Goal: Check status: Check status

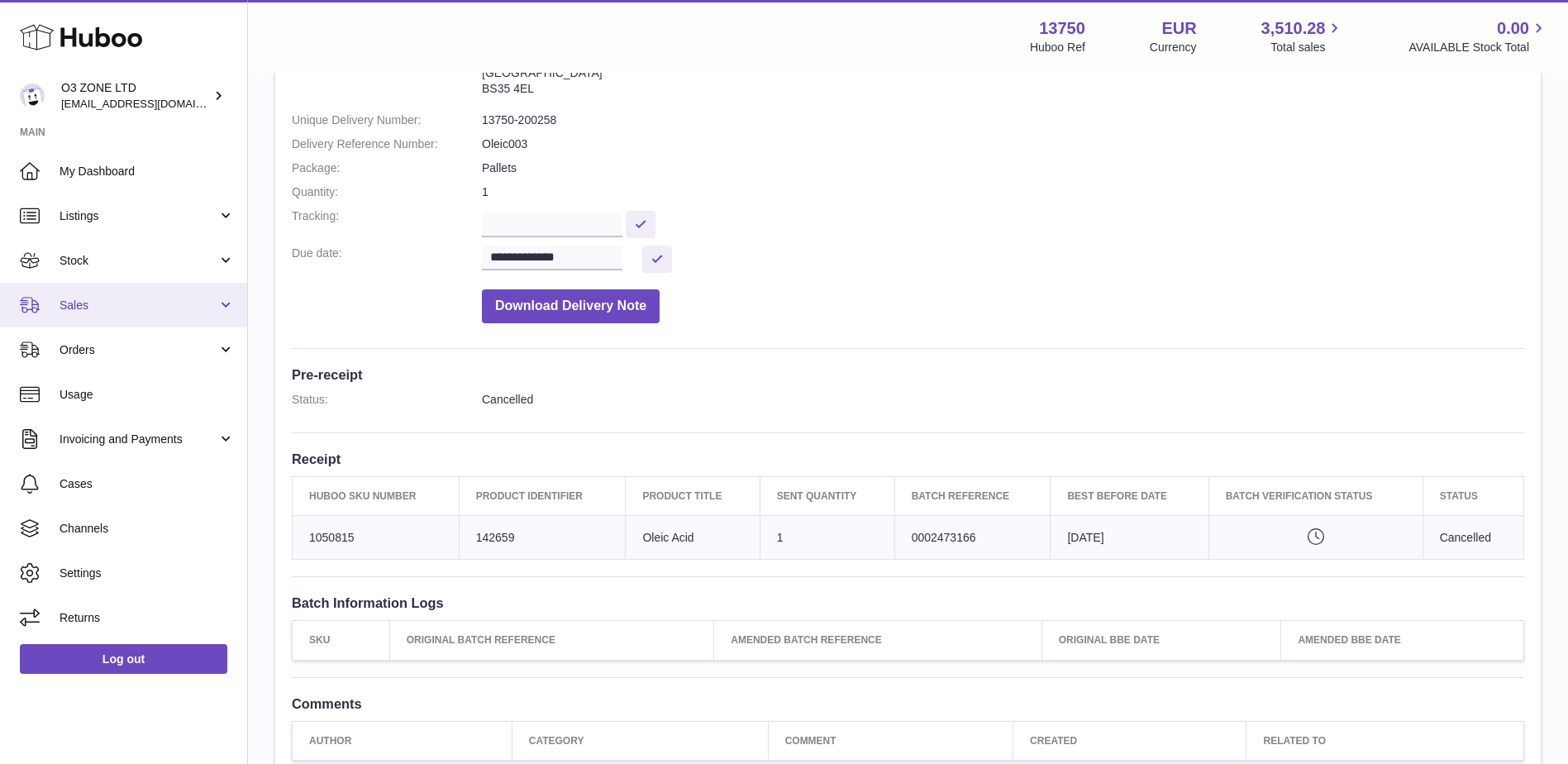
click at [101, 311] on span "Sales" at bounding box center [139, 306] width 158 height 16
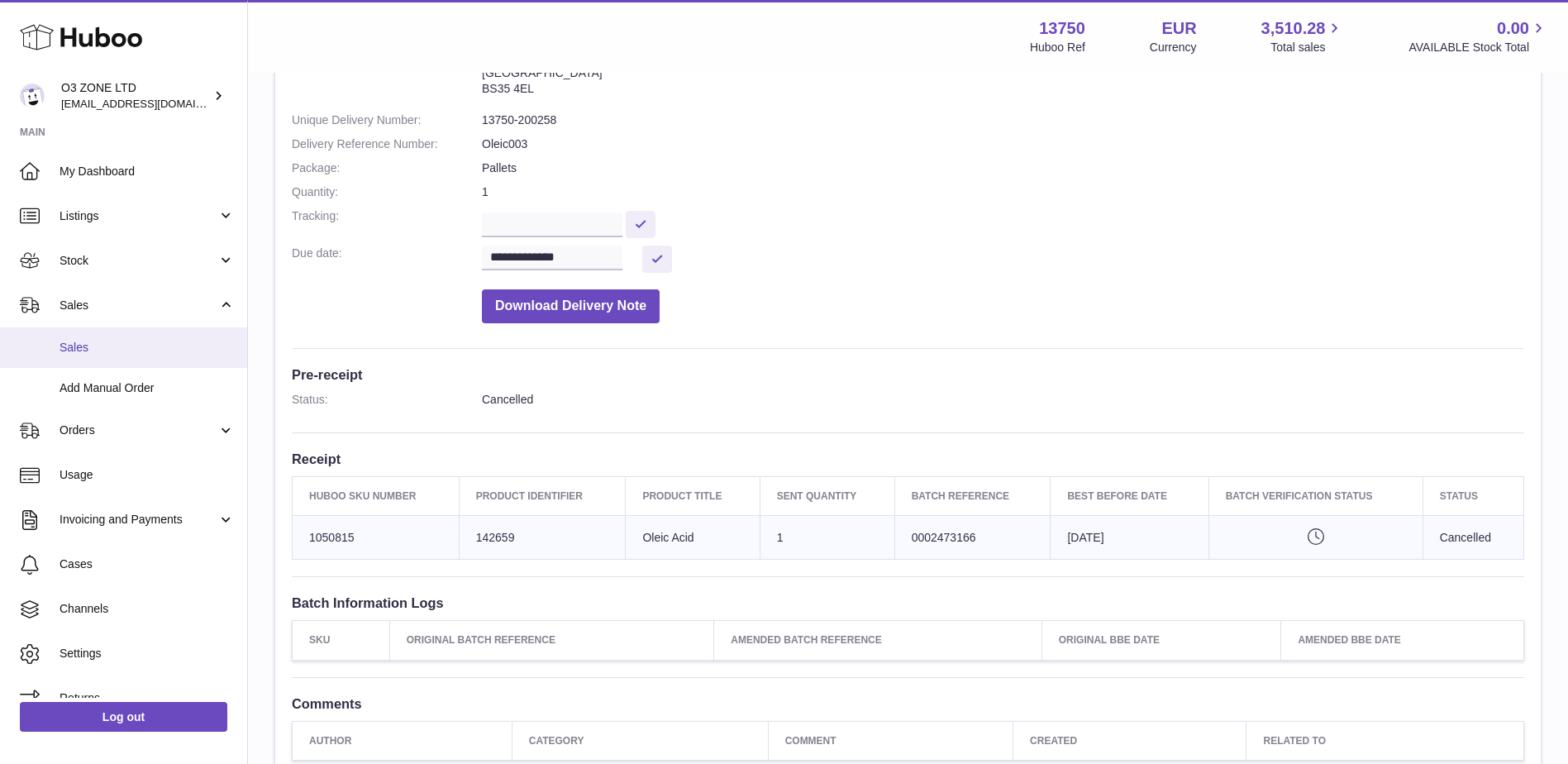
click at [81, 340] on span "Sales" at bounding box center [147, 348] width 175 height 16
click at [73, 344] on span "Sales" at bounding box center [147, 348] width 175 height 16
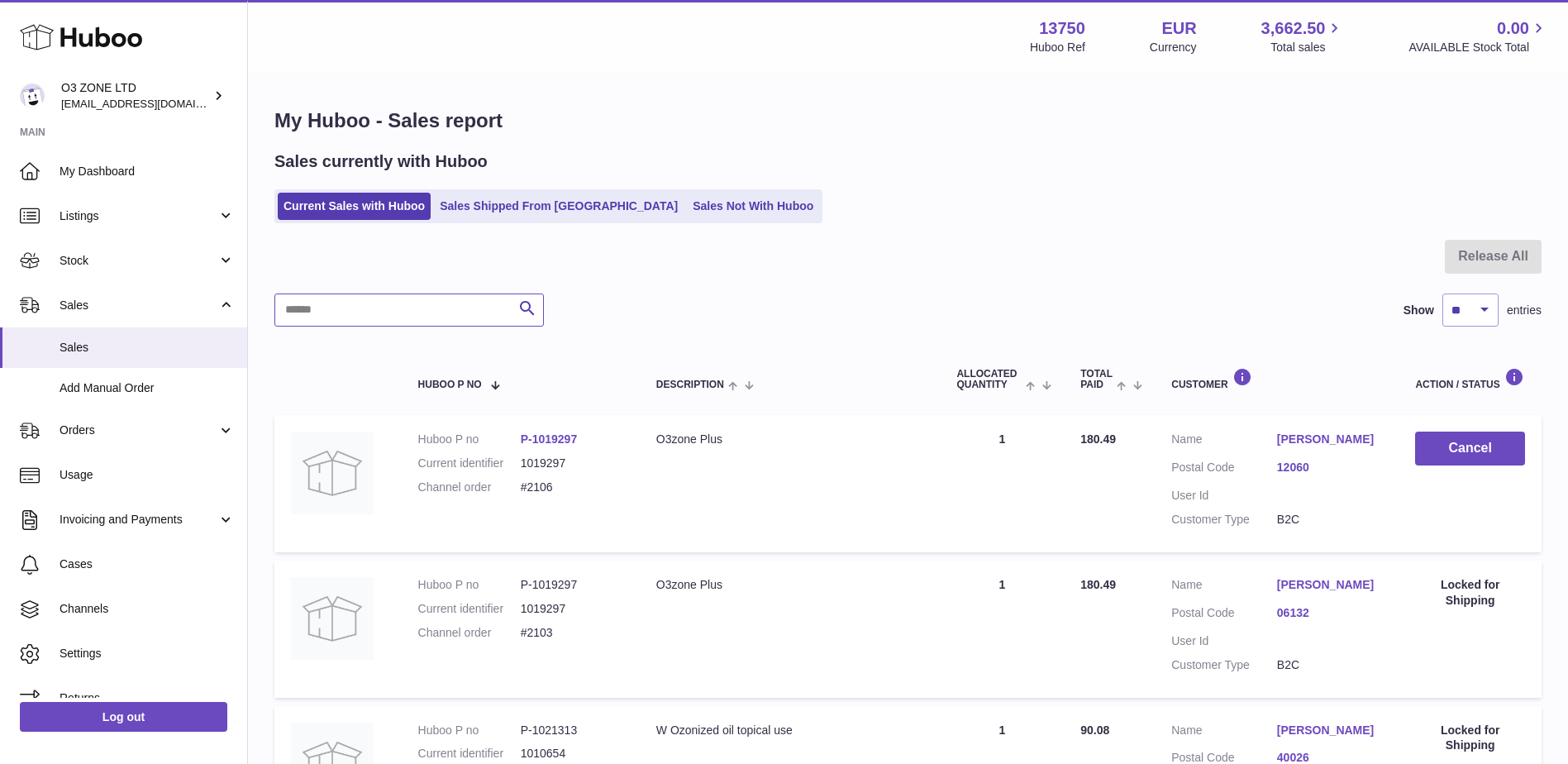
click at [397, 317] on input "text" at bounding box center [408, 309] width 269 height 33
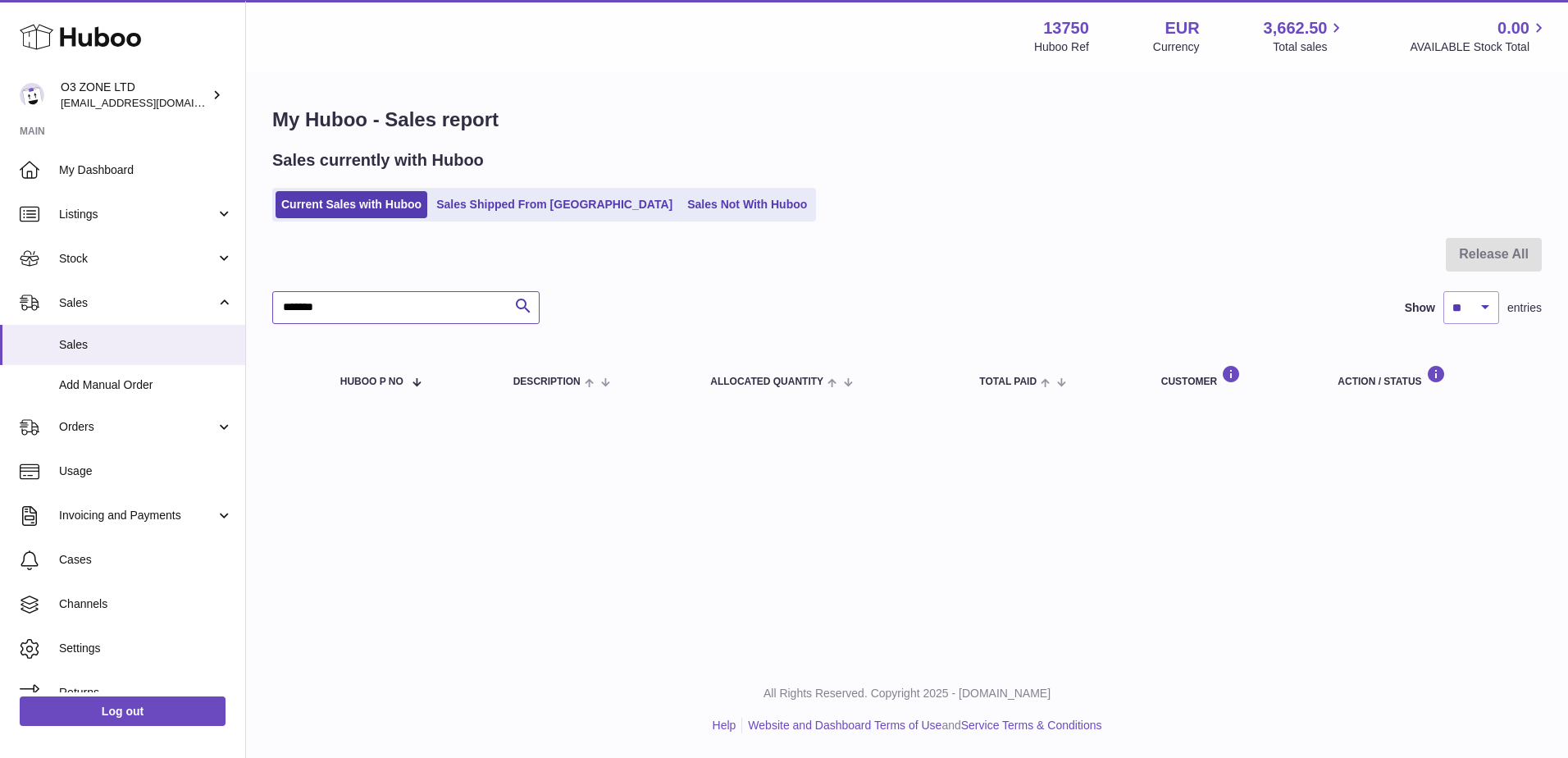
type input "*******"
click at [682, 199] on link "Sales Not With Huboo" at bounding box center [747, 204] width 131 height 27
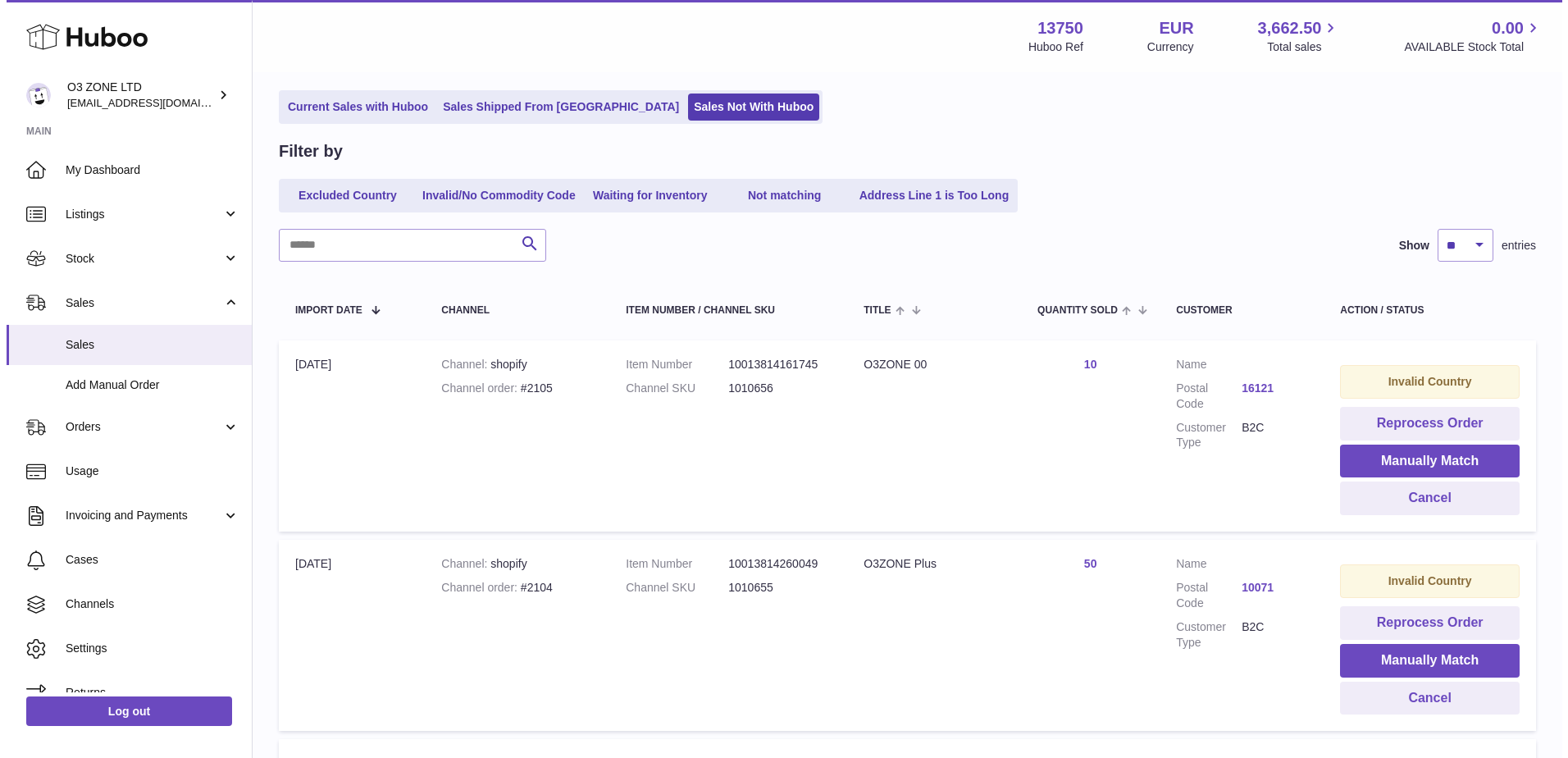
scroll to position [246, 0]
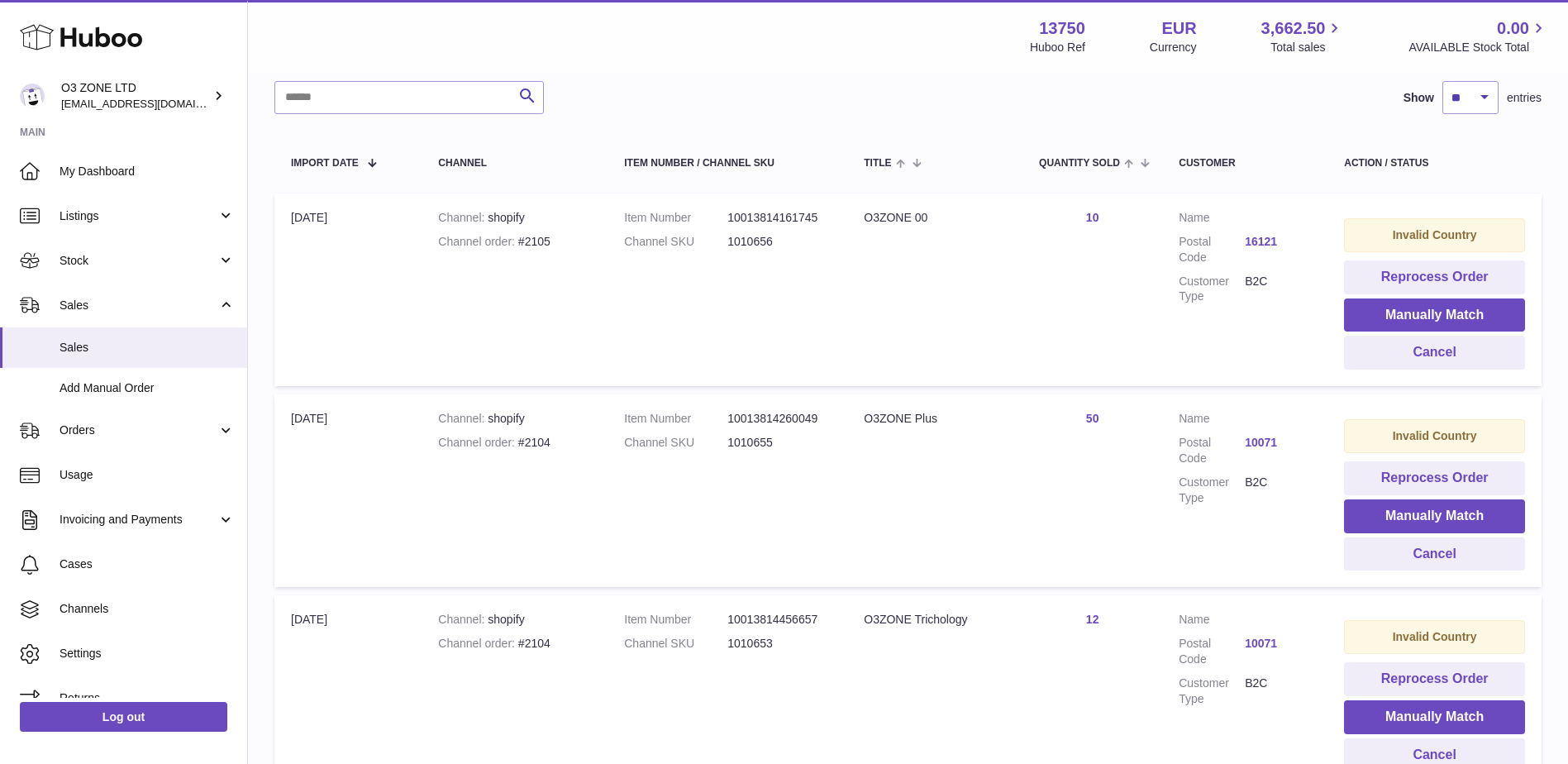
click at [1249, 443] on link "10071" at bounding box center [1278, 443] width 66 height 16
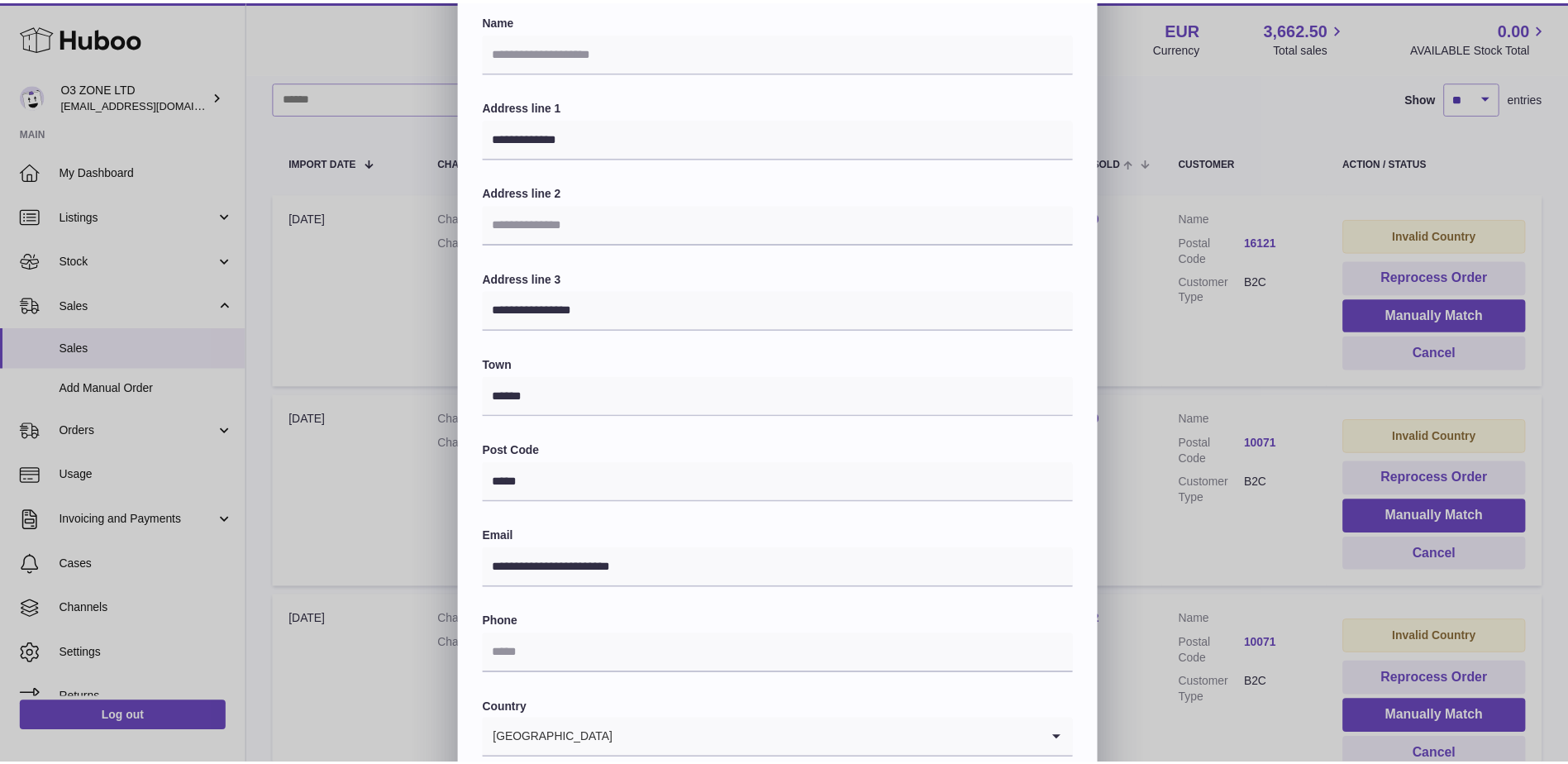
scroll to position [0, 0]
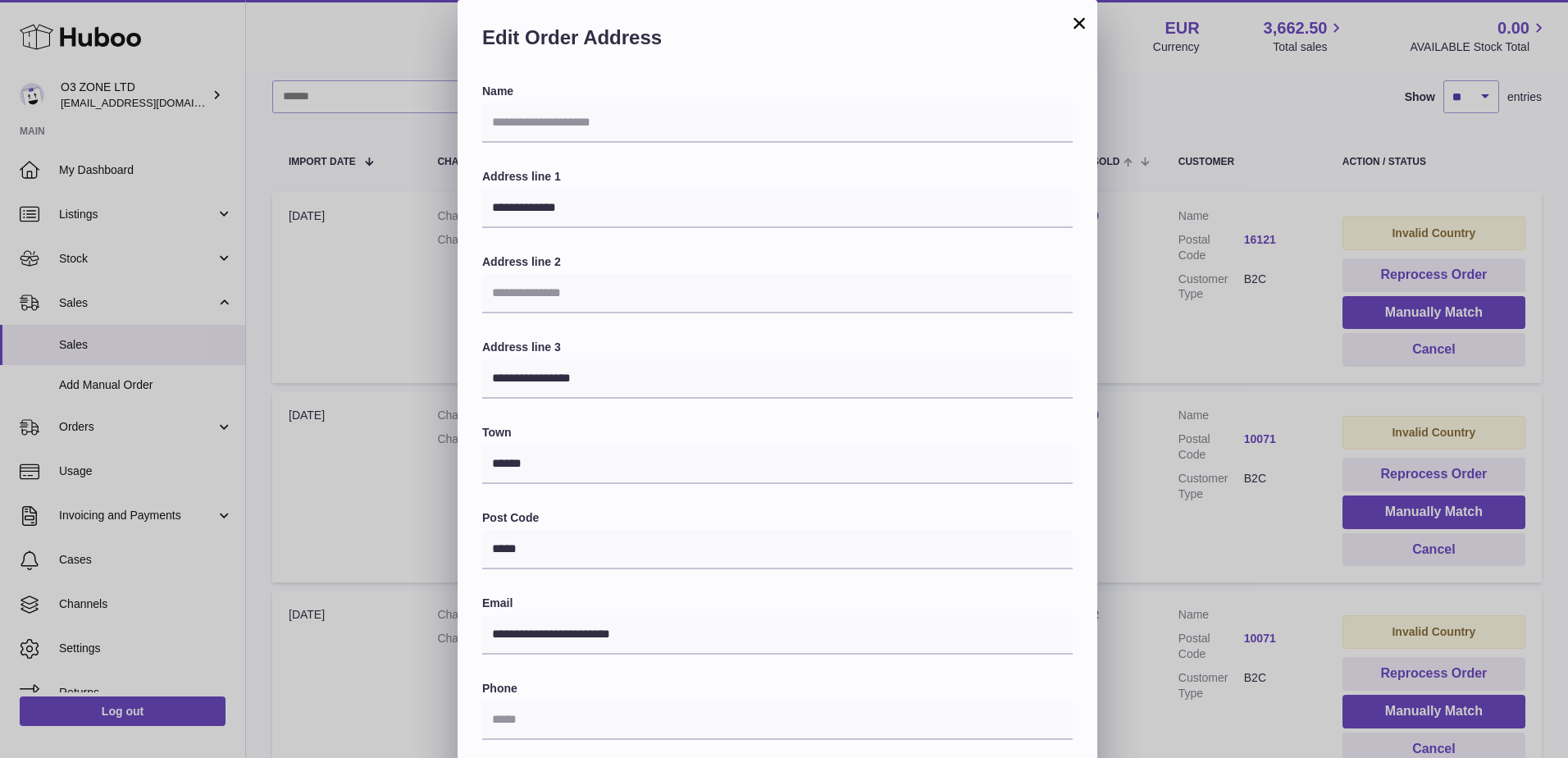
click at [1074, 26] on button "×" at bounding box center [1079, 23] width 19 height 19
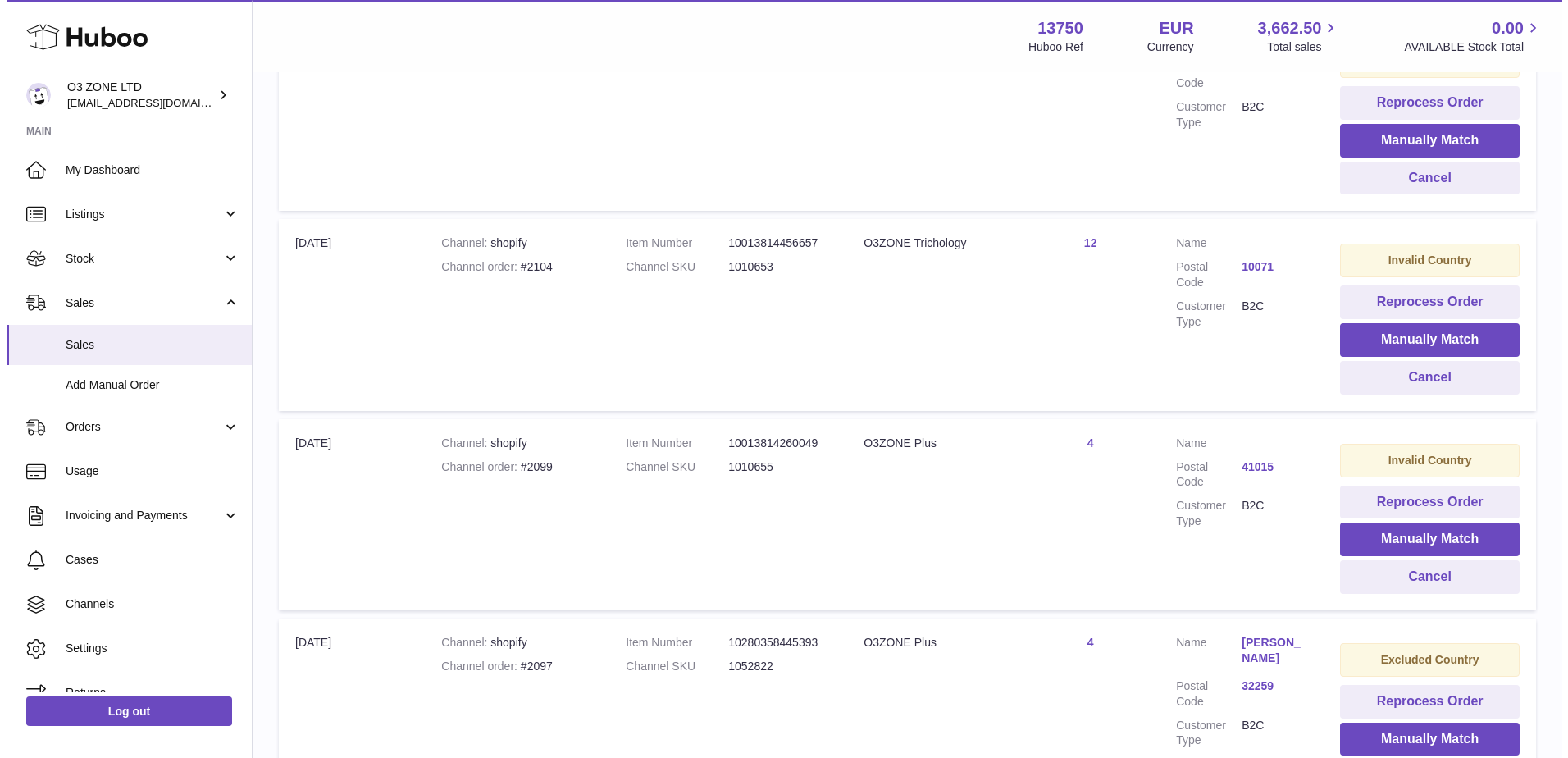
scroll to position [657, 0]
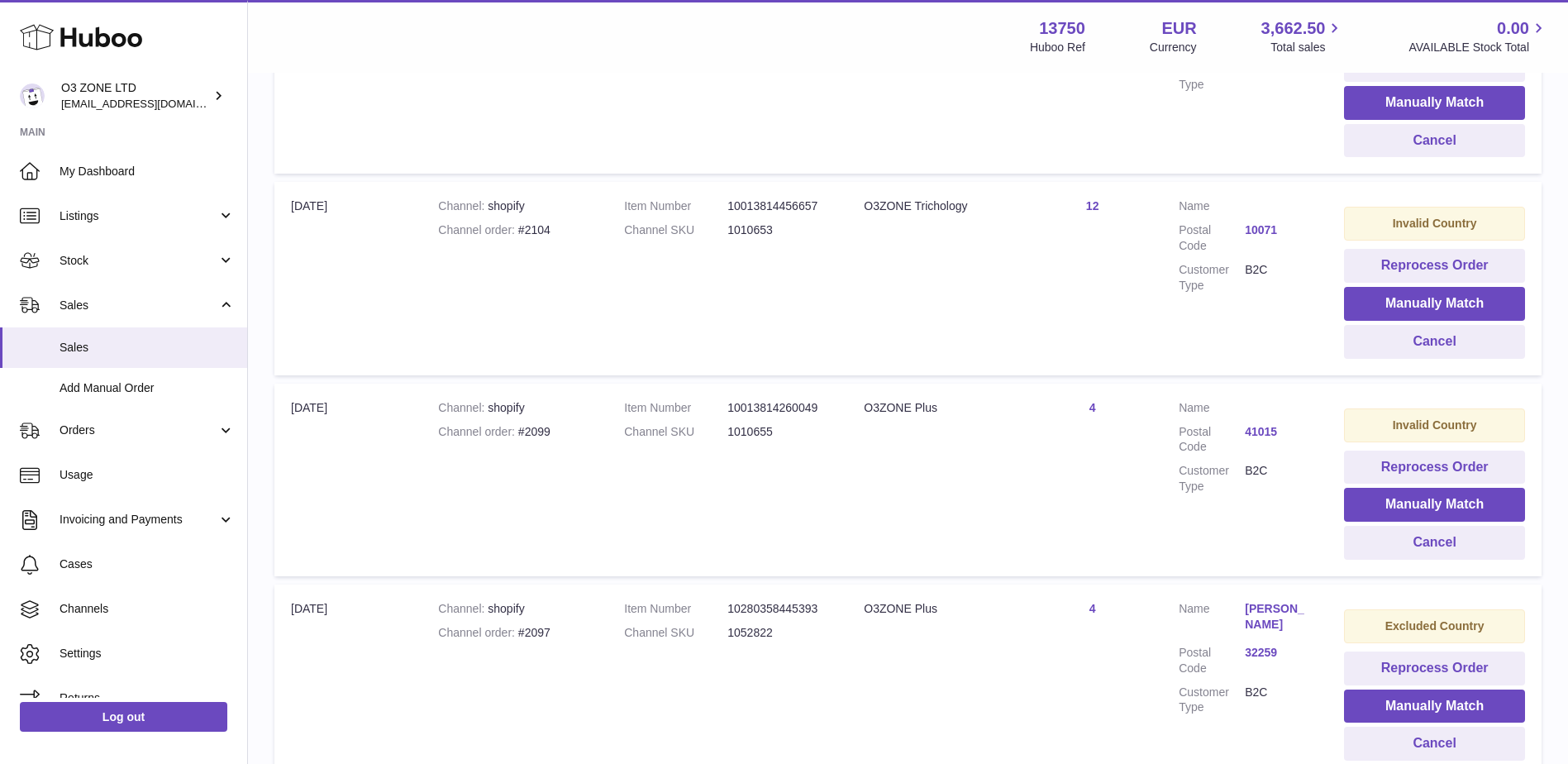
click at [1267, 435] on link "41015" at bounding box center [1278, 433] width 66 height 16
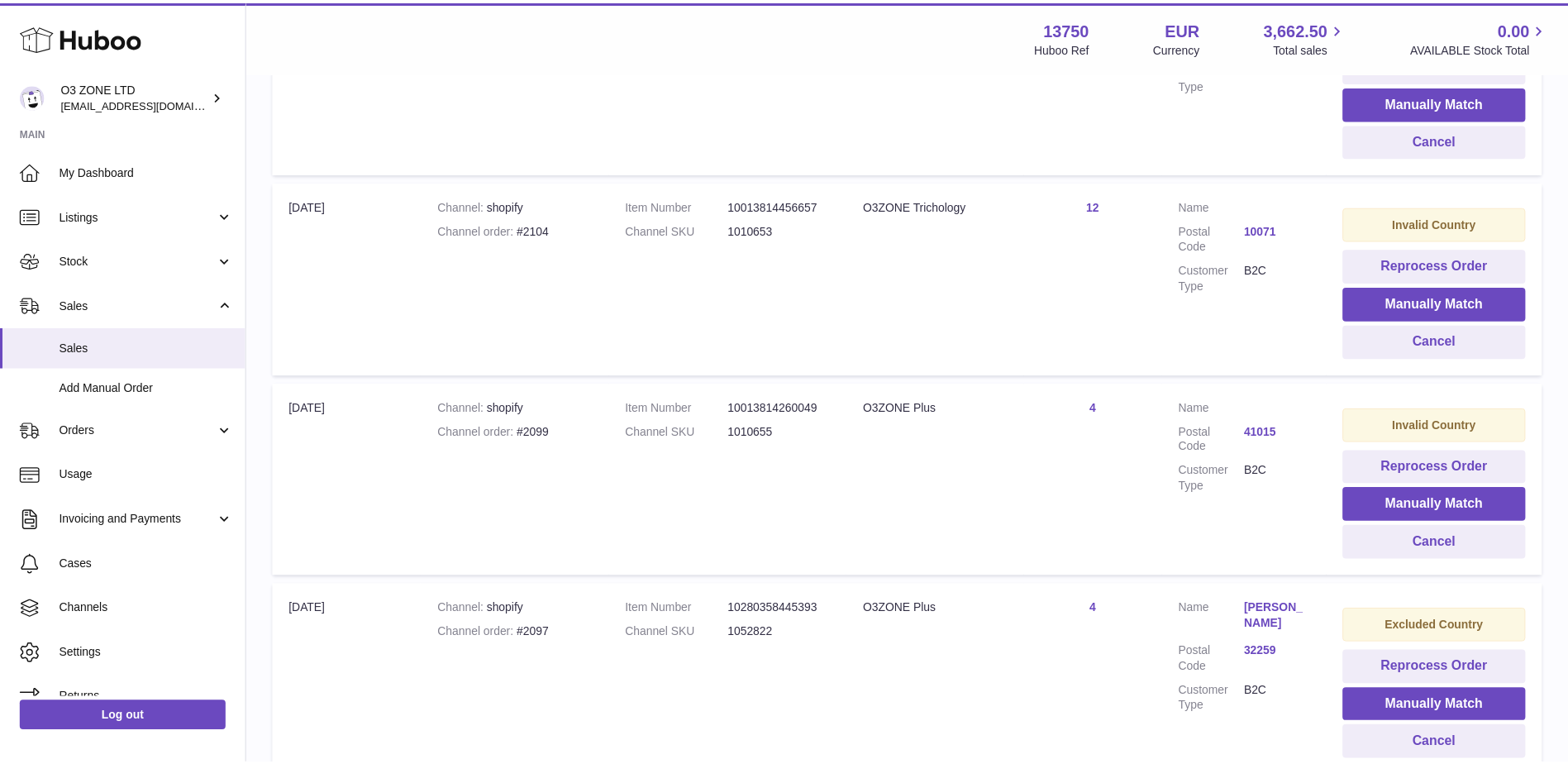
scroll to position [0, 0]
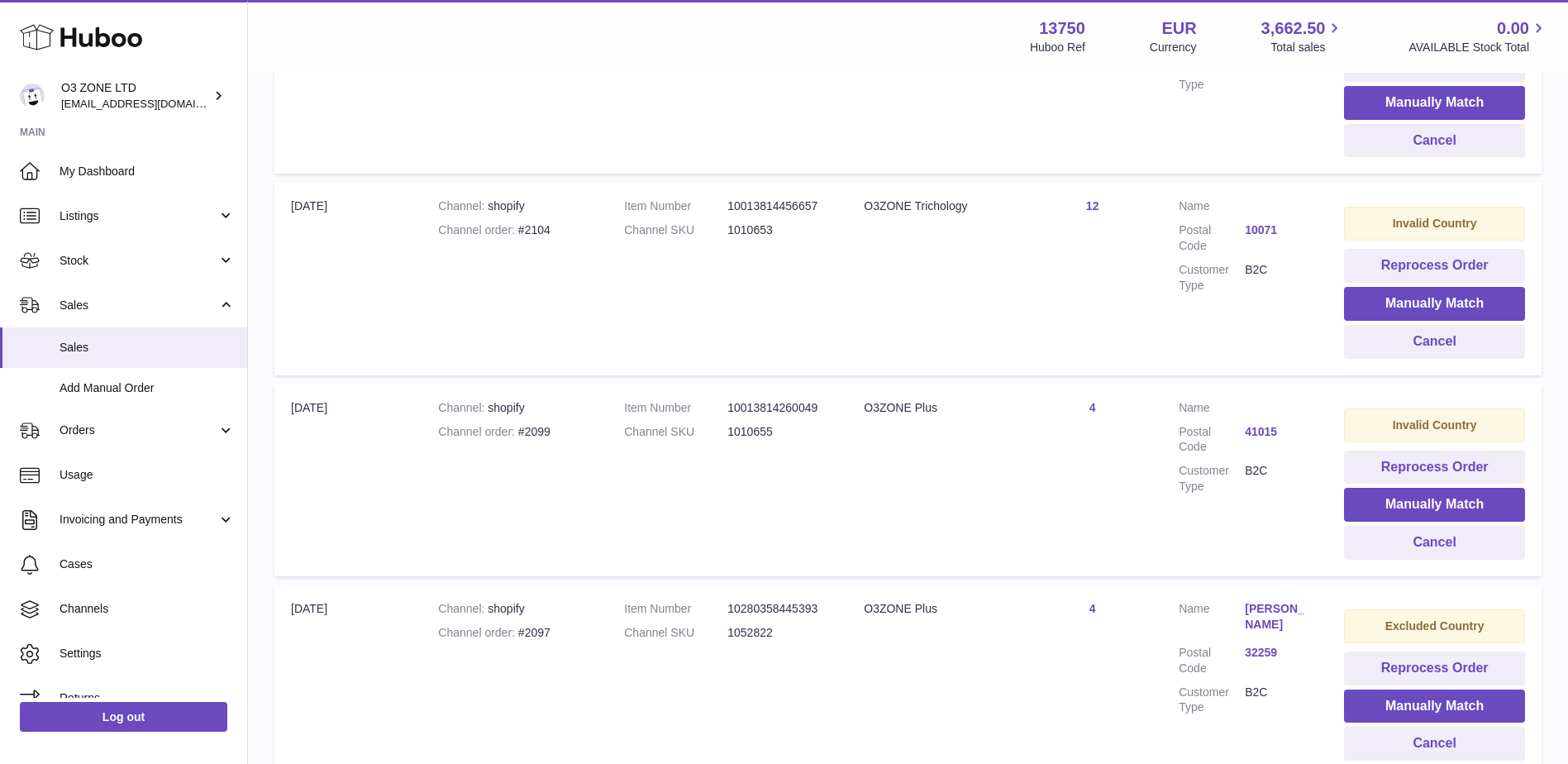
click at [1150, 454] on div at bounding box center [784, 382] width 1568 height 764
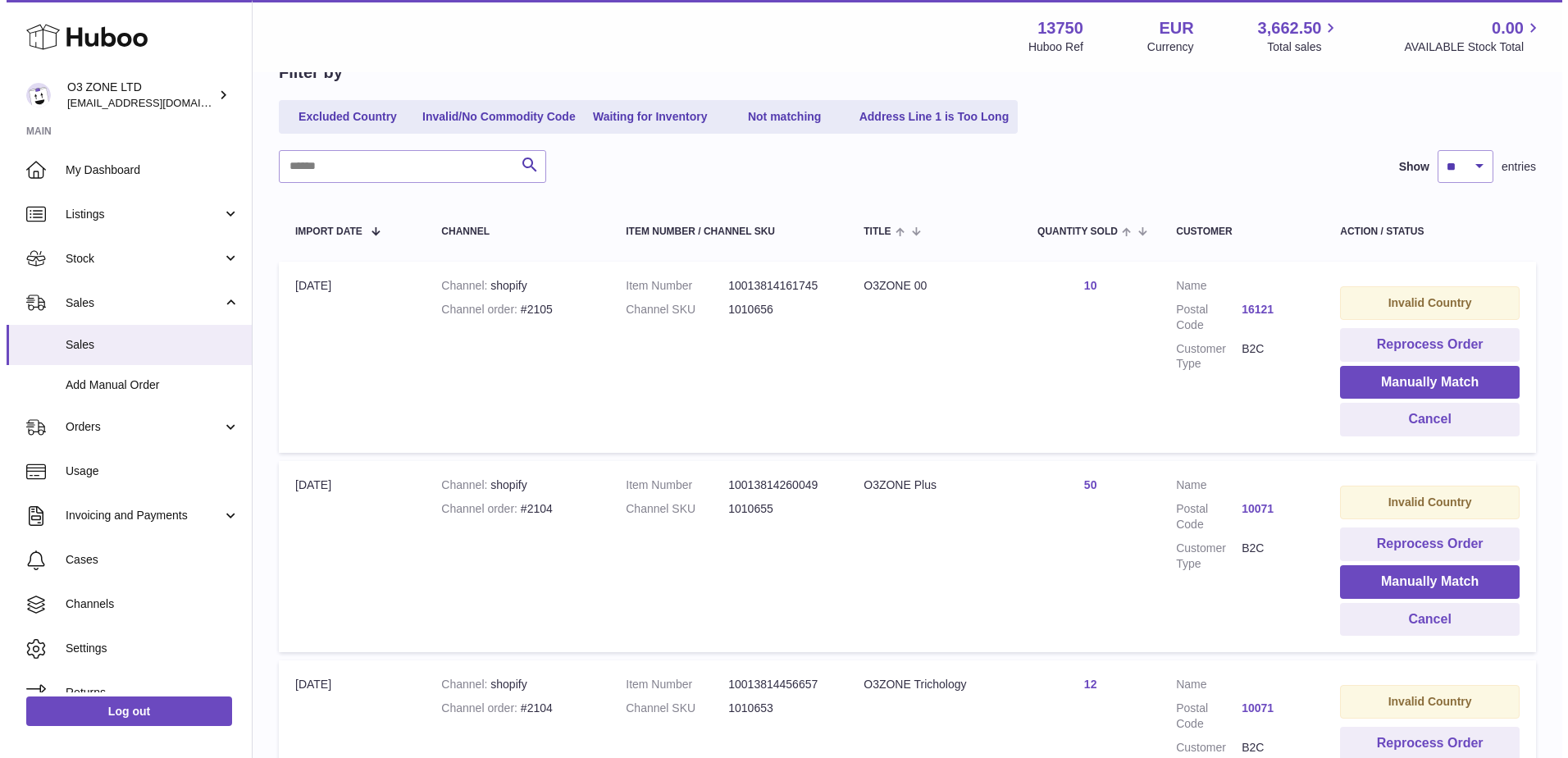
scroll to position [164, 0]
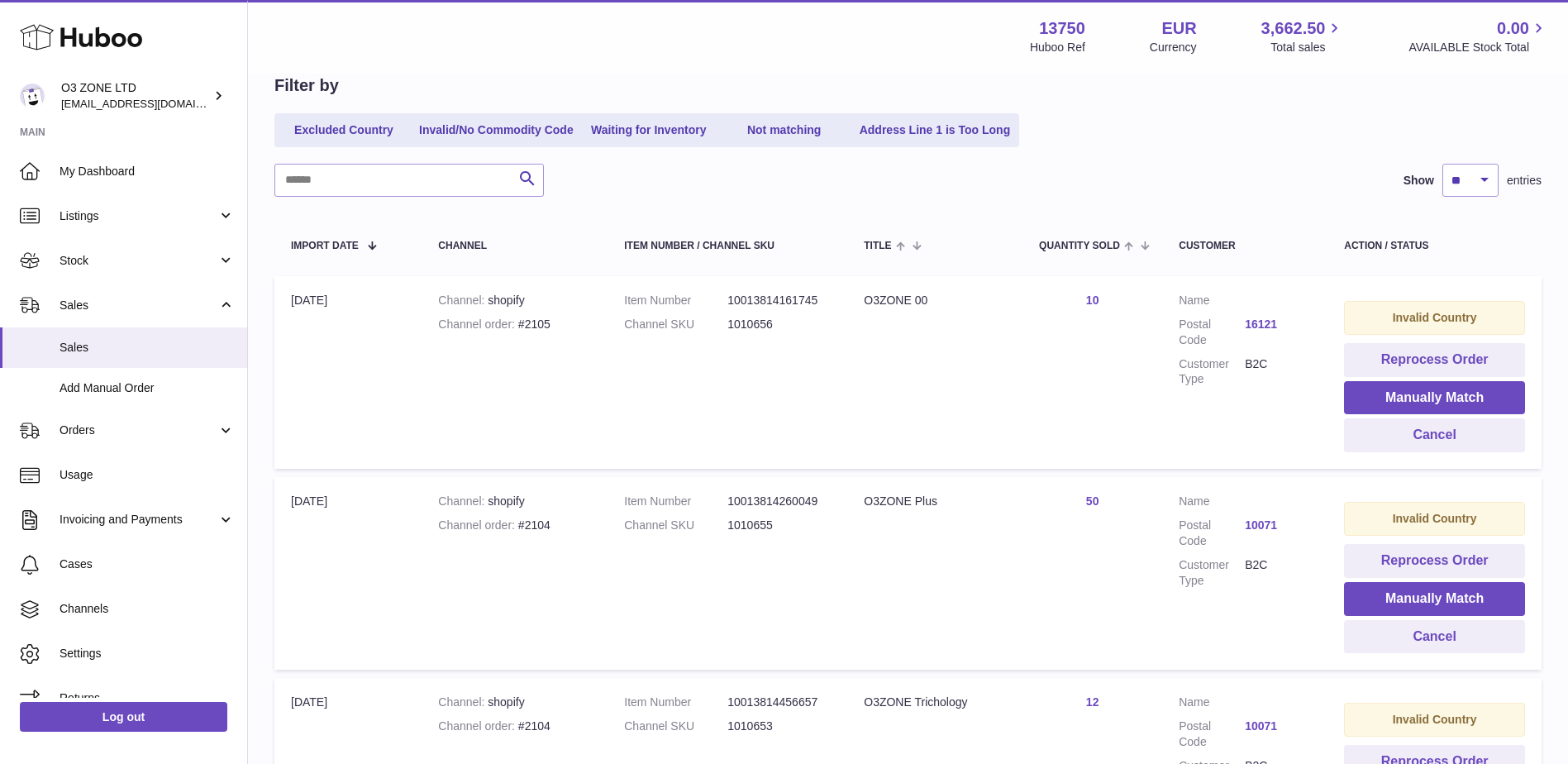
click at [1271, 327] on link "16121" at bounding box center [1278, 325] width 66 height 16
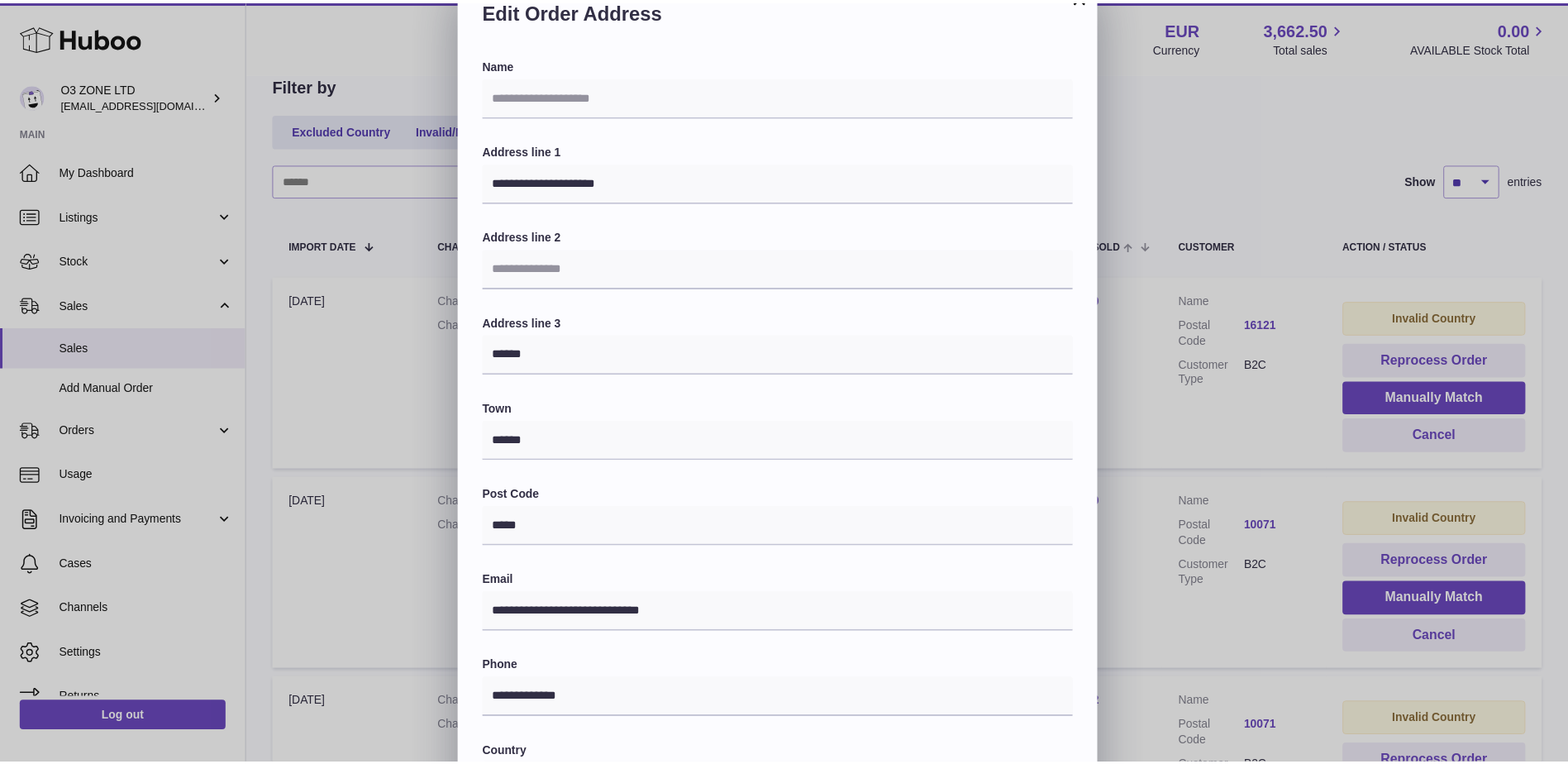
scroll to position [0, 0]
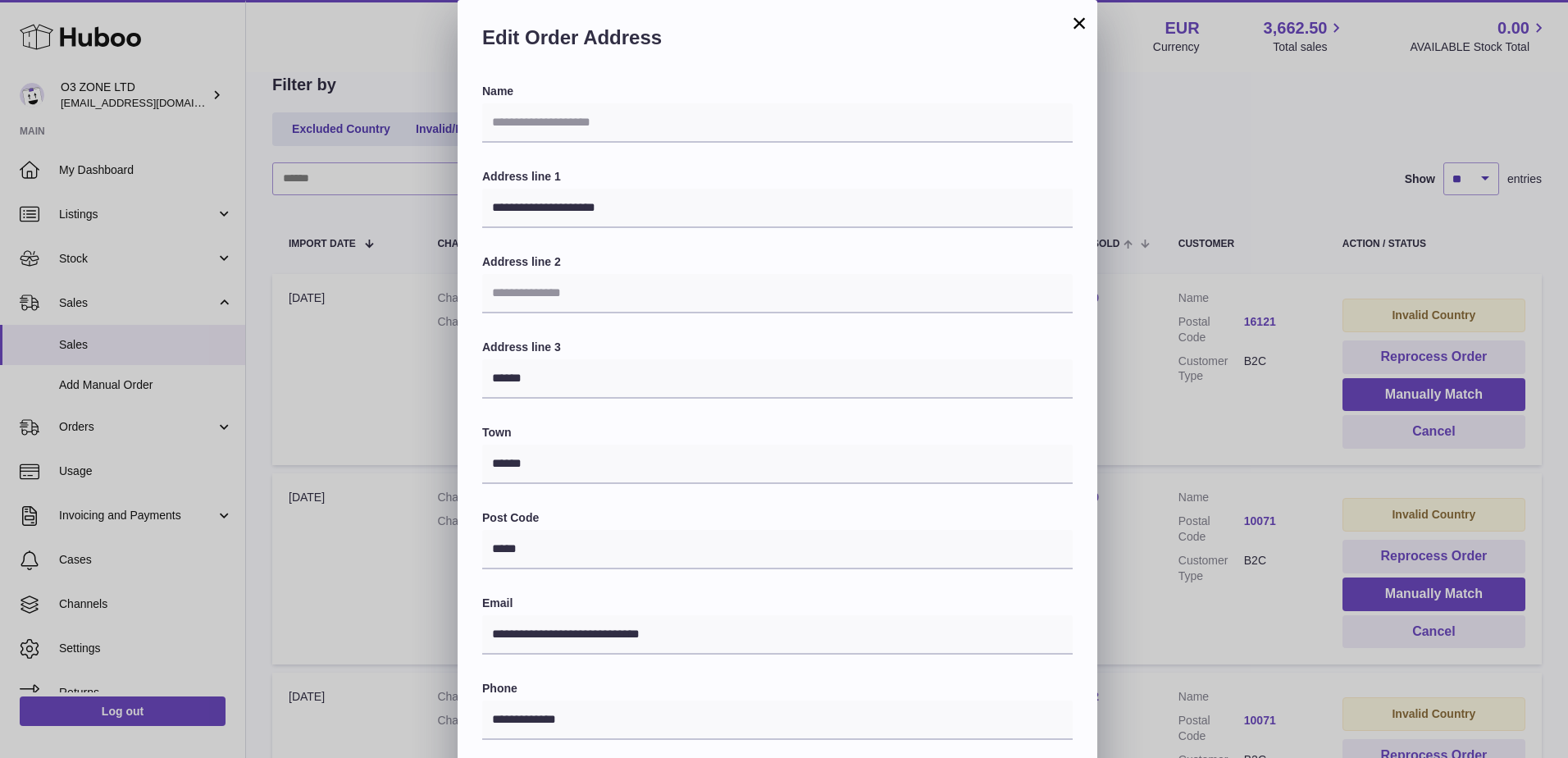
click at [1069, 24] on div "Edit Order Address" at bounding box center [777, 41] width 640 height 84
click at [1074, 19] on button "×" at bounding box center [1079, 23] width 19 height 19
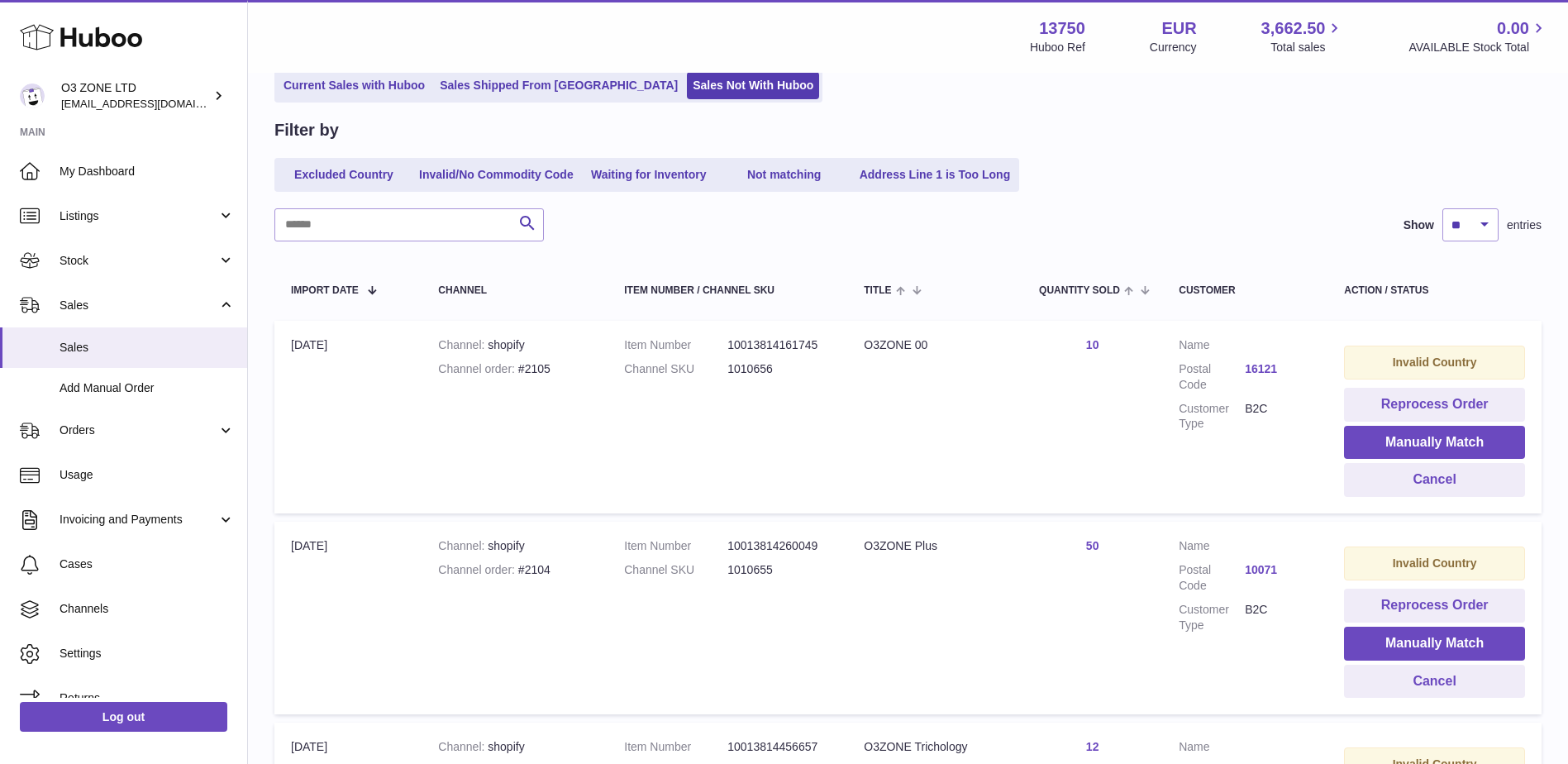
scroll to position [83, 0]
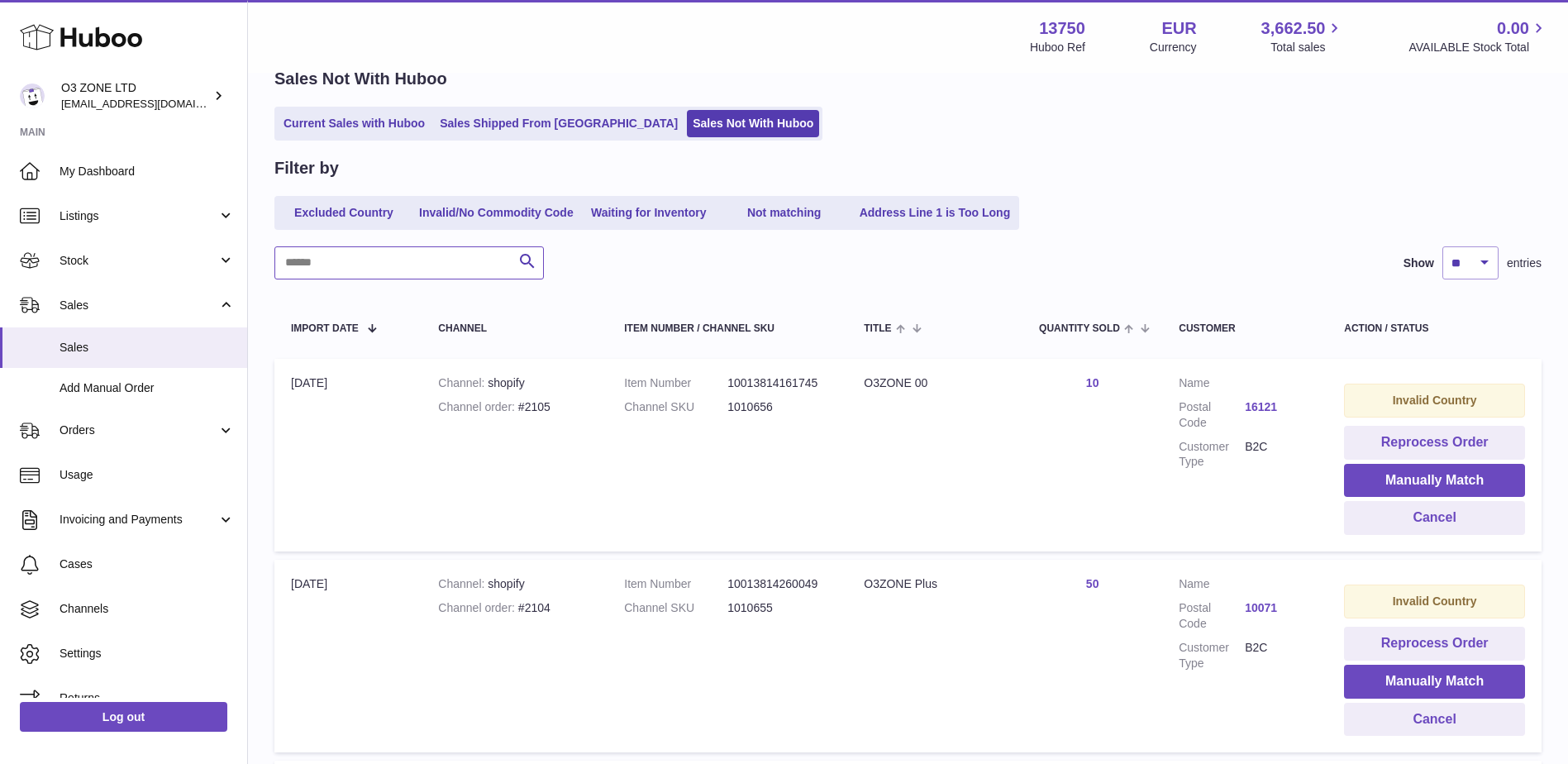
click at [394, 260] on input "text" at bounding box center [408, 262] width 269 height 33
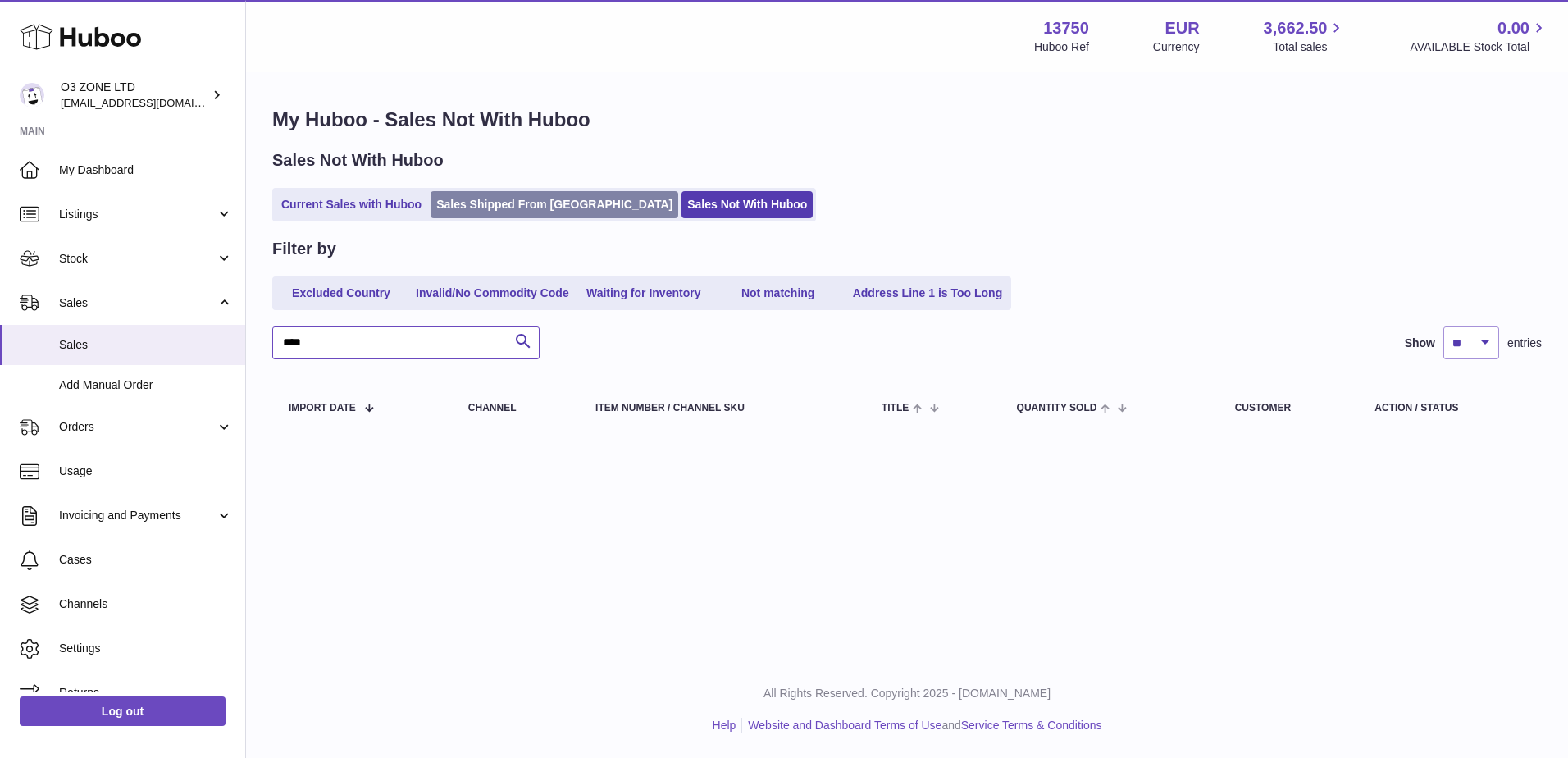
type input "****"
click at [502, 191] on link "Sales Shipped From [GEOGRAPHIC_DATA]" at bounding box center [554, 204] width 248 height 27
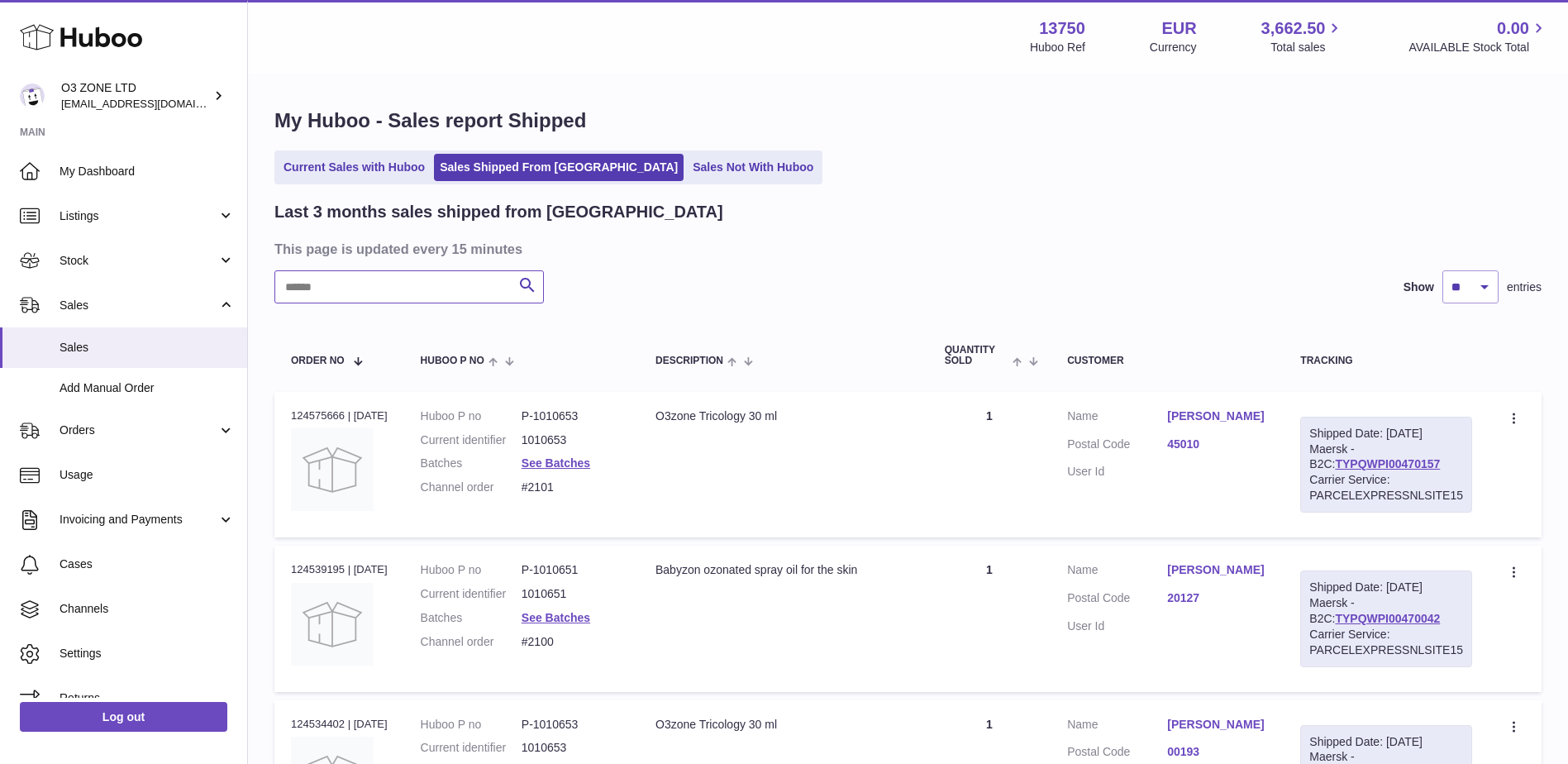
click at [384, 294] on input "text" at bounding box center [408, 286] width 269 height 33
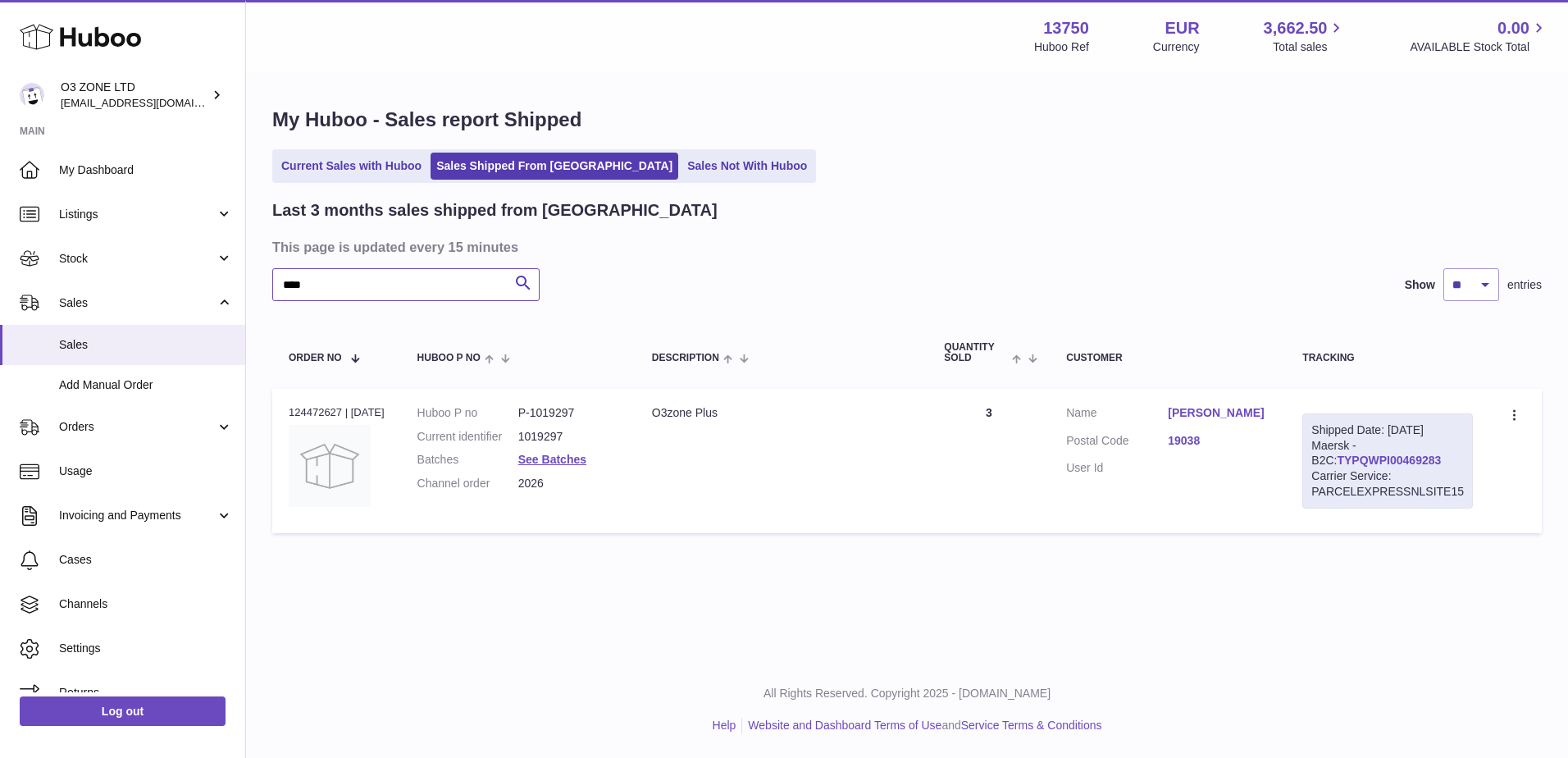
type input "****"
click at [1394, 460] on link "TYPQWPI00469283" at bounding box center [1388, 460] width 104 height 13
click at [1403, 462] on link "TYPQWPI00469283" at bounding box center [1388, 460] width 104 height 13
drag, startPoint x: 1430, startPoint y: 463, endPoint x: 1296, endPoint y: 460, distance: 134.0
click at [1296, 460] on td "Shipped Date: [DATE] Maersk - B2C: TYPQWPI00469283 Carrier Service: PARCELEXPRE…" at bounding box center [1387, 461] width 203 height 145
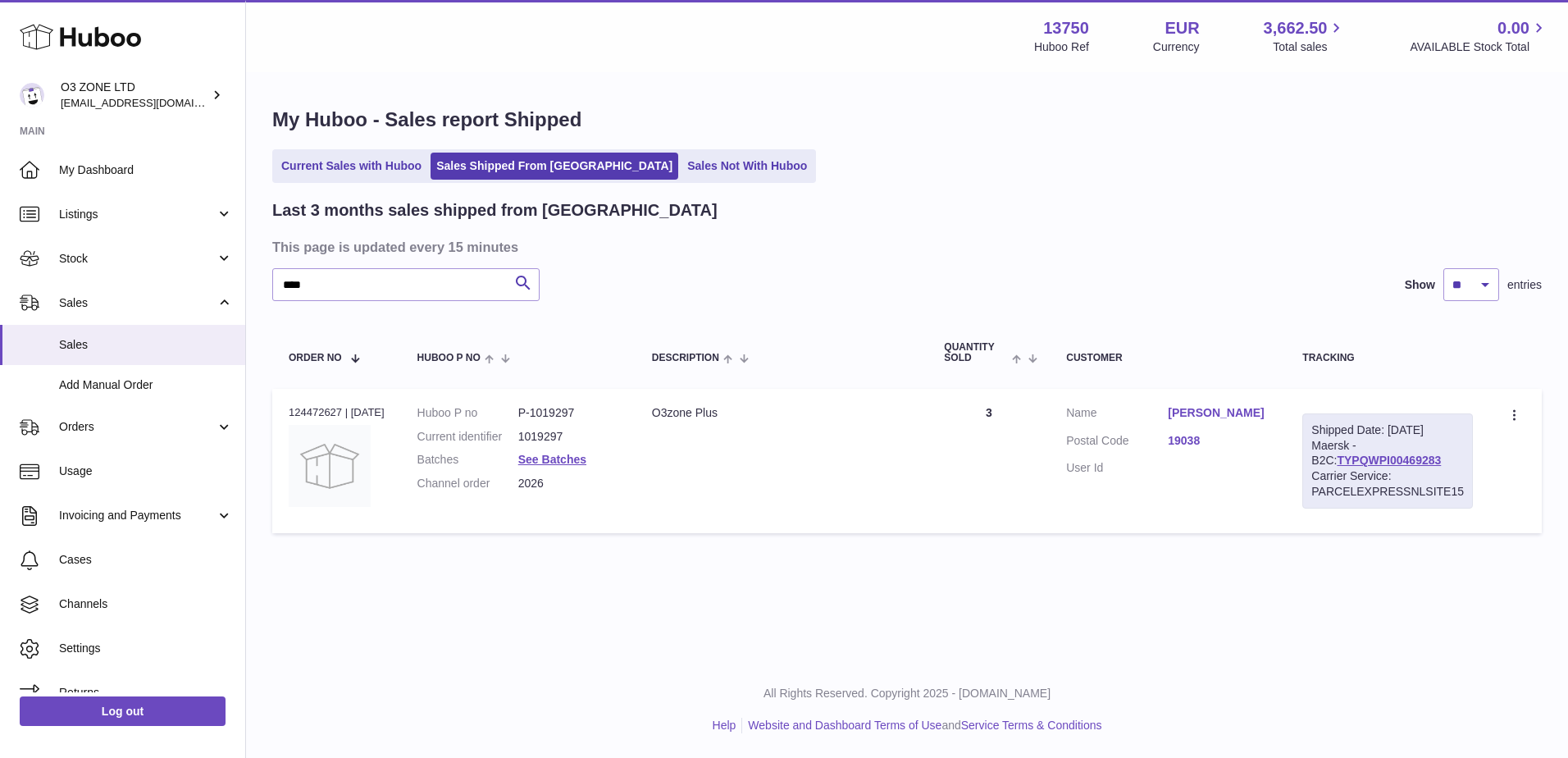
click at [1181, 449] on link "19038" at bounding box center [1217, 441] width 101 height 16
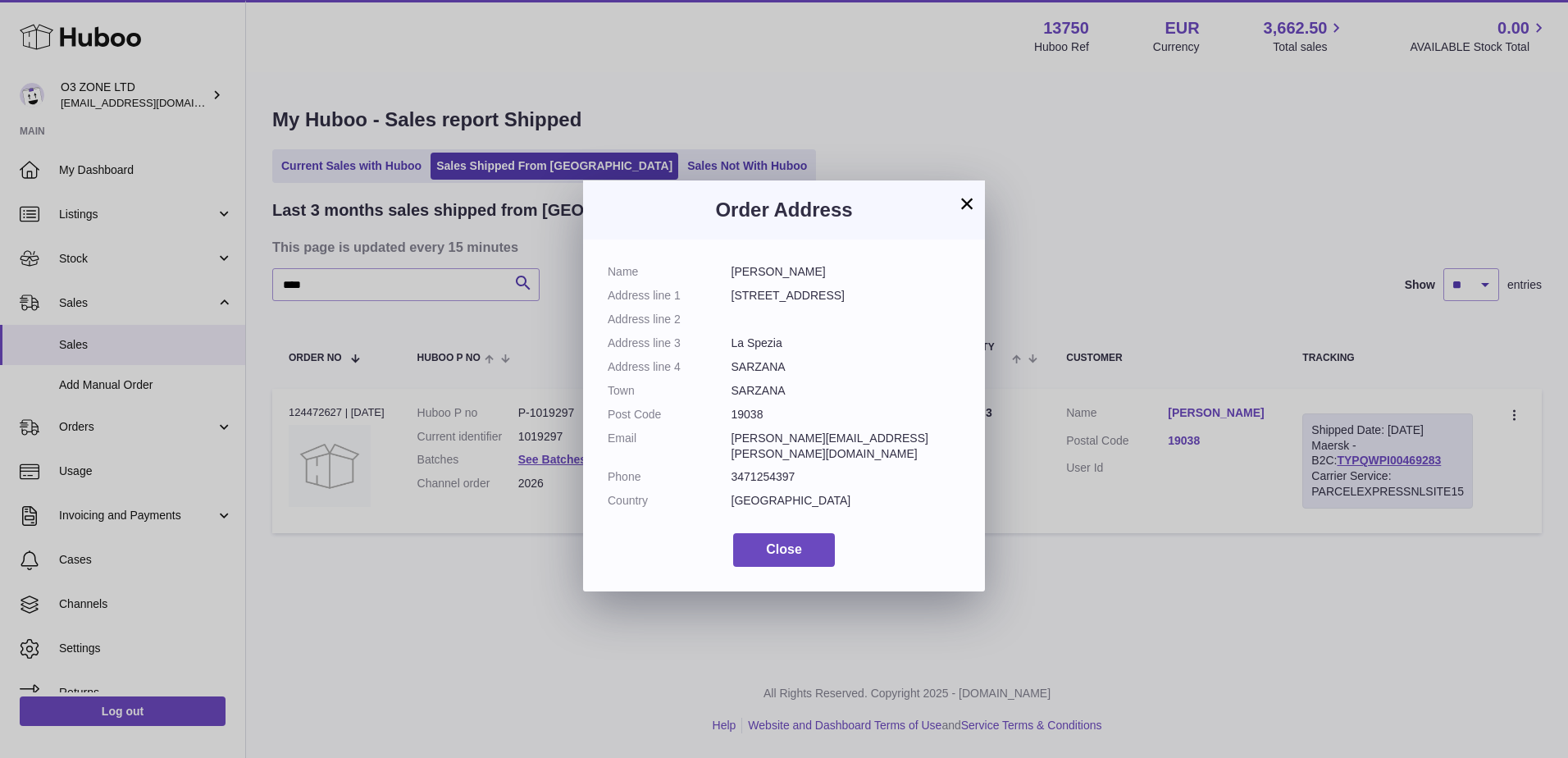
click at [967, 207] on button "×" at bounding box center [966, 204] width 19 height 19
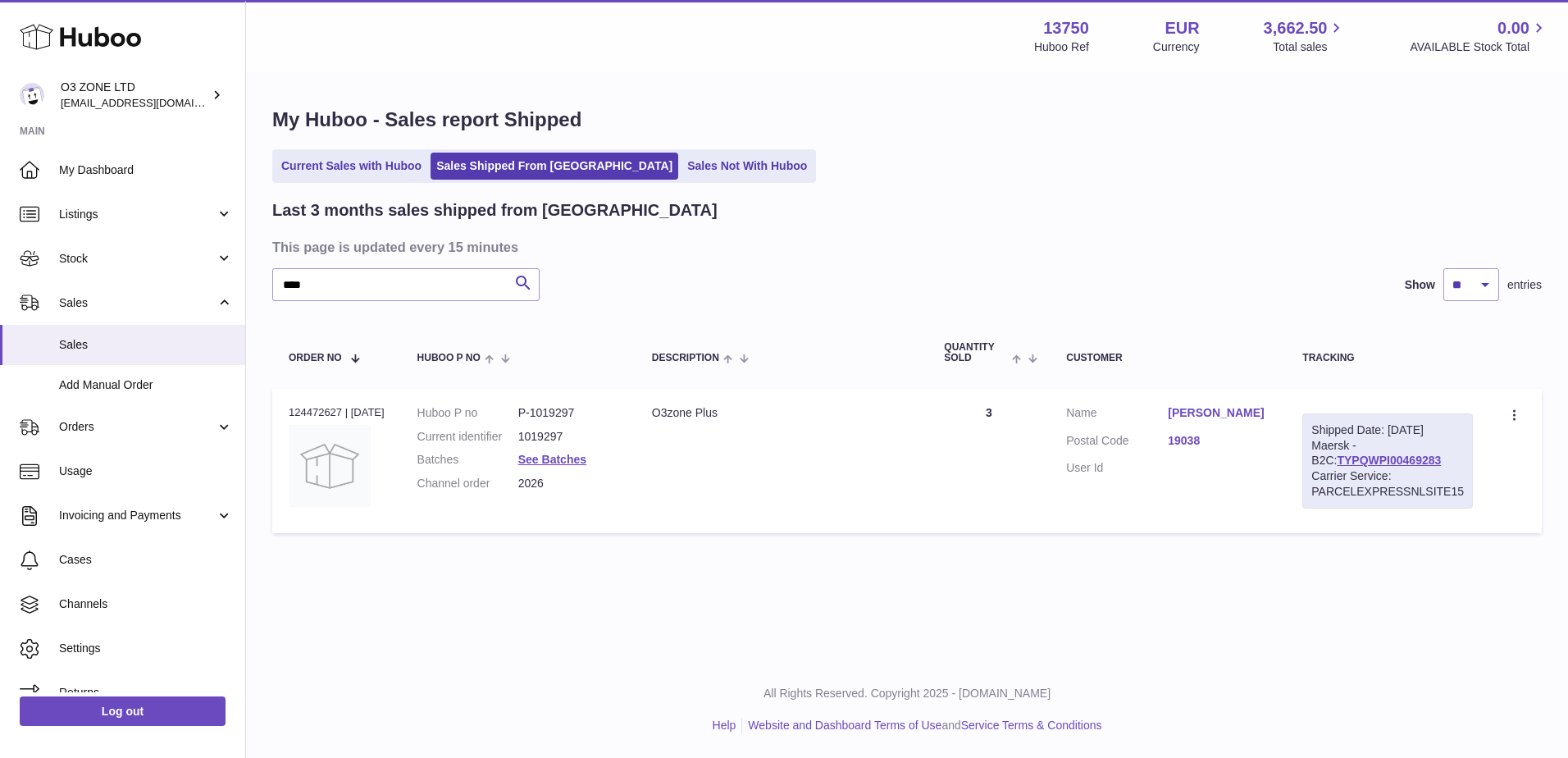
click at [1083, 201] on div "Last 3 months sales shipped from [GEOGRAPHIC_DATA]" at bounding box center [906, 210] width 1269 height 22
